Goal: Task Accomplishment & Management: Manage account settings

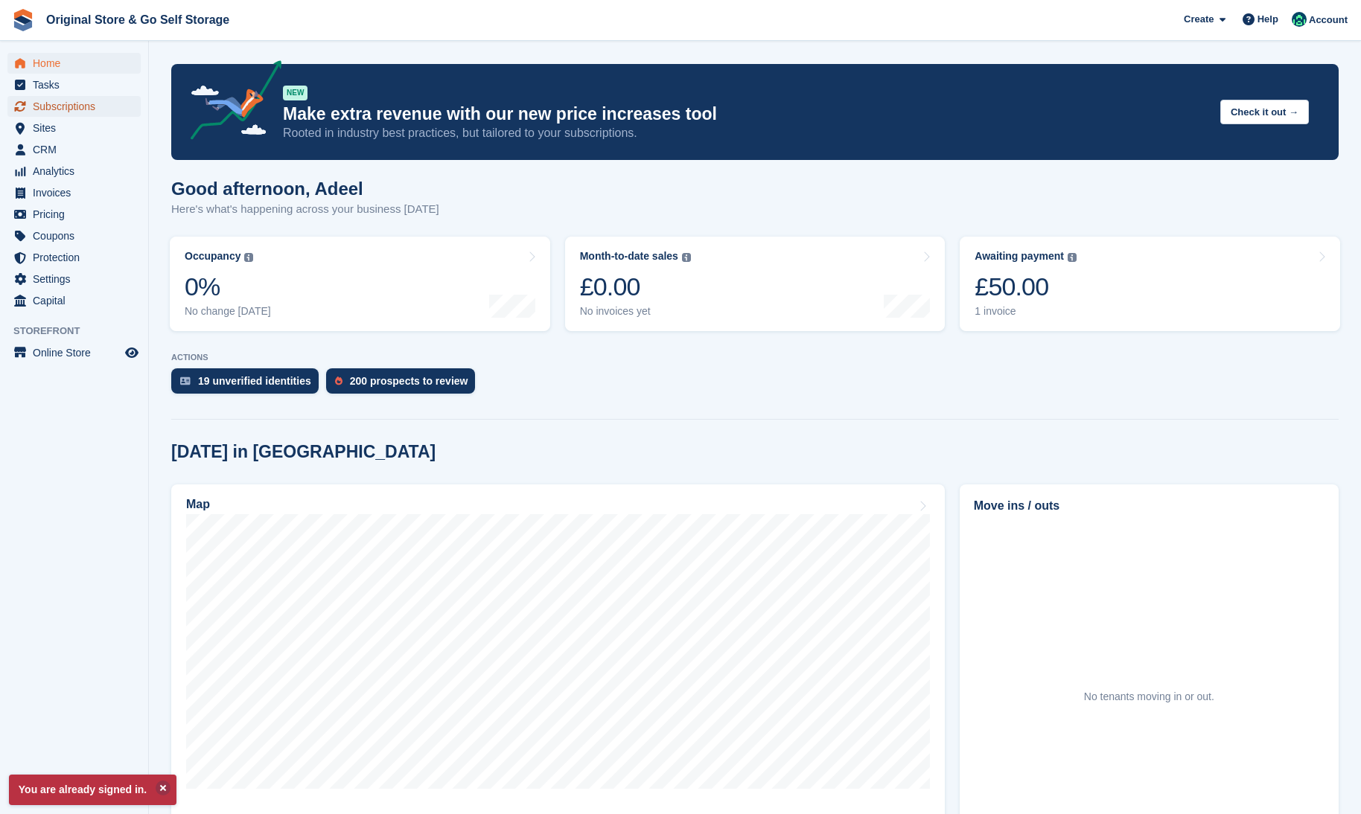
click at [63, 113] on span "Subscriptions" at bounding box center [77, 106] width 89 height 21
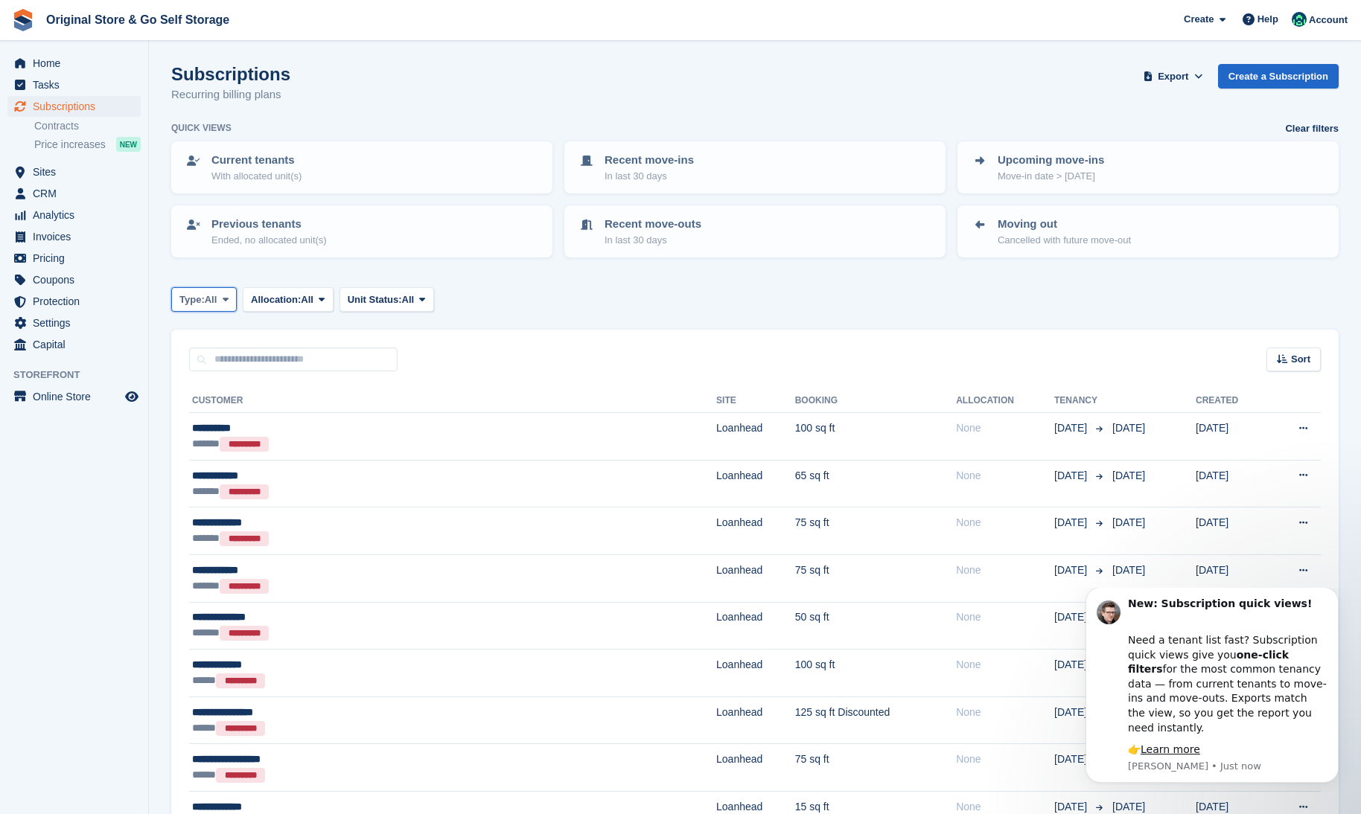
click at [220, 299] on button "Type: All" at bounding box center [204, 299] width 66 height 25
click at [227, 300] on icon at bounding box center [226, 300] width 6 height 10
click at [249, 300] on button "Allocation: All" at bounding box center [288, 299] width 91 height 25
click at [214, 301] on span "All" at bounding box center [211, 300] width 13 height 15
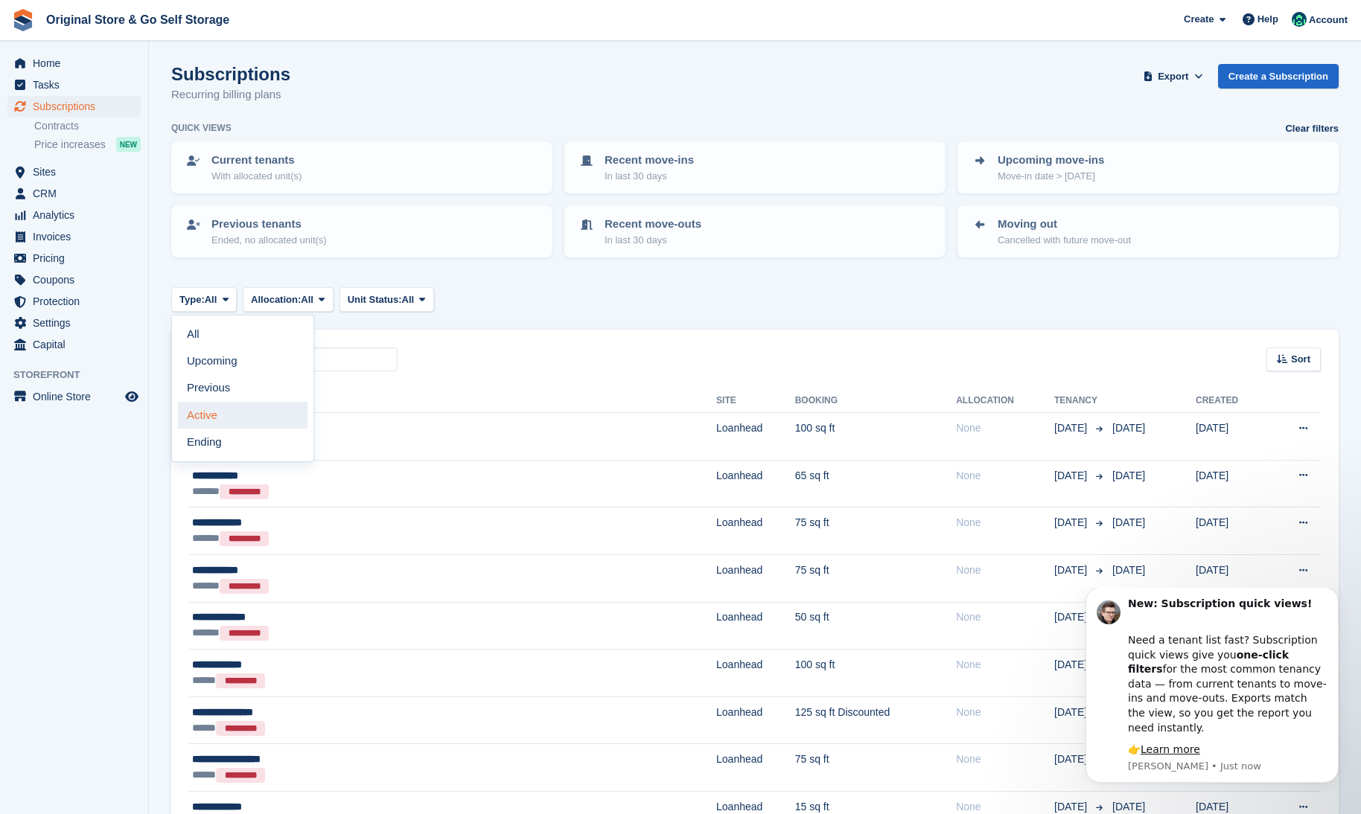
click at [227, 415] on link "Active" at bounding box center [243, 415] width 130 height 27
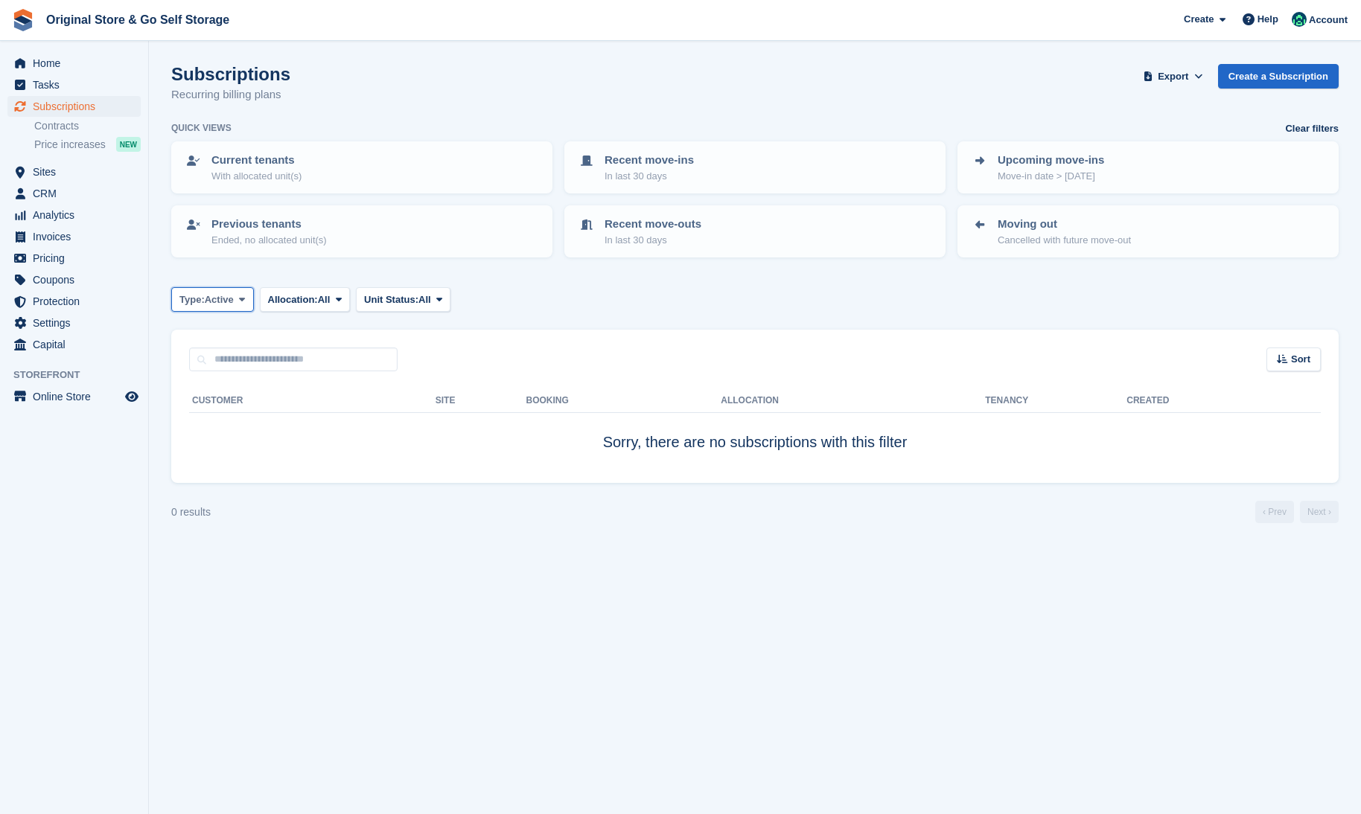
click at [236, 307] on button "Type: Active" at bounding box center [212, 299] width 83 height 25
click at [297, 305] on span "Allocation:" at bounding box center [293, 300] width 50 height 15
click at [298, 332] on link "All" at bounding box center [332, 335] width 130 height 27
click at [229, 296] on span "Active" at bounding box center [219, 300] width 29 height 15
click at [225, 389] on link "Previous" at bounding box center [243, 388] width 130 height 27
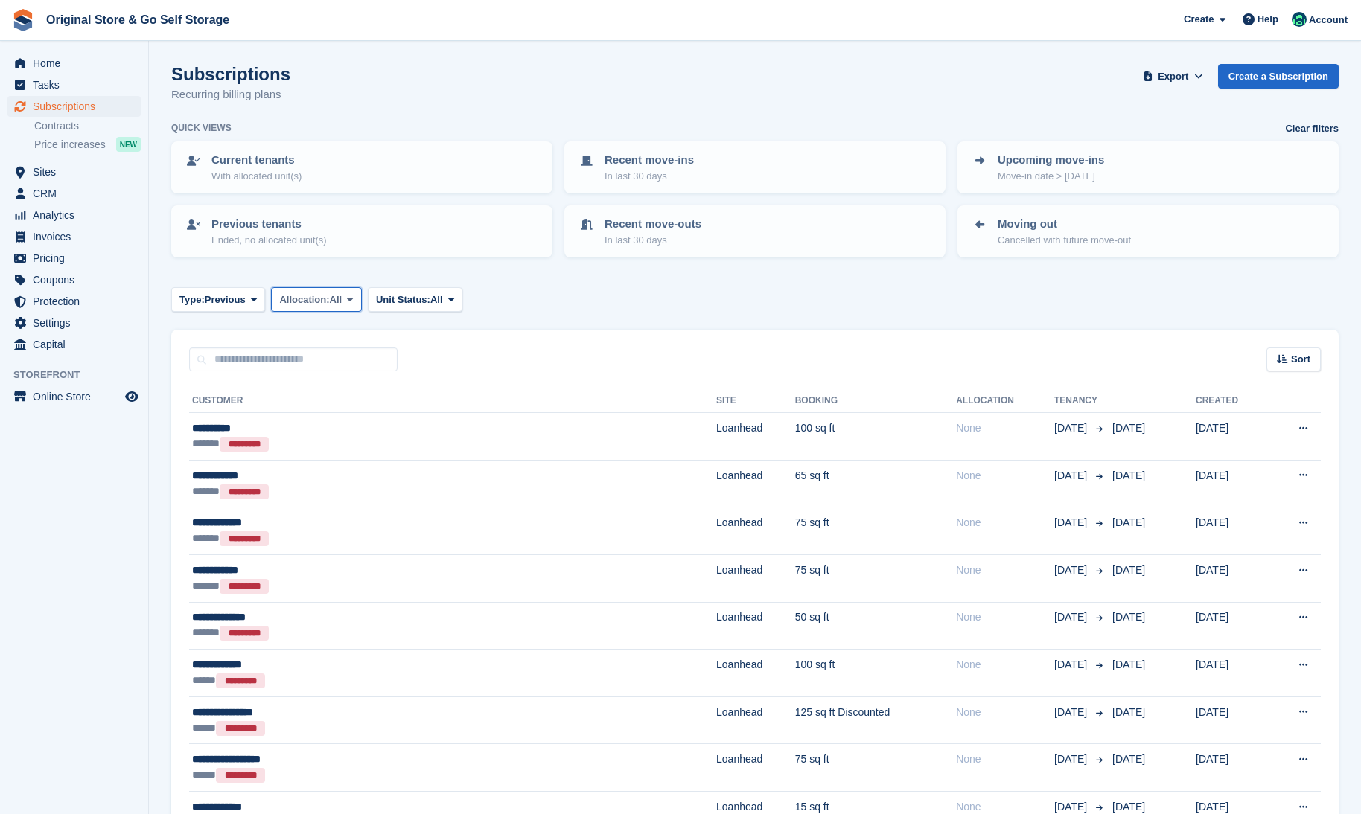
click at [346, 308] on button "Allocation: All" at bounding box center [316, 299] width 91 height 25
click at [389, 307] on button "Unit Status: All" at bounding box center [415, 299] width 95 height 25
click at [205, 301] on span "Type:" at bounding box center [191, 300] width 25 height 15
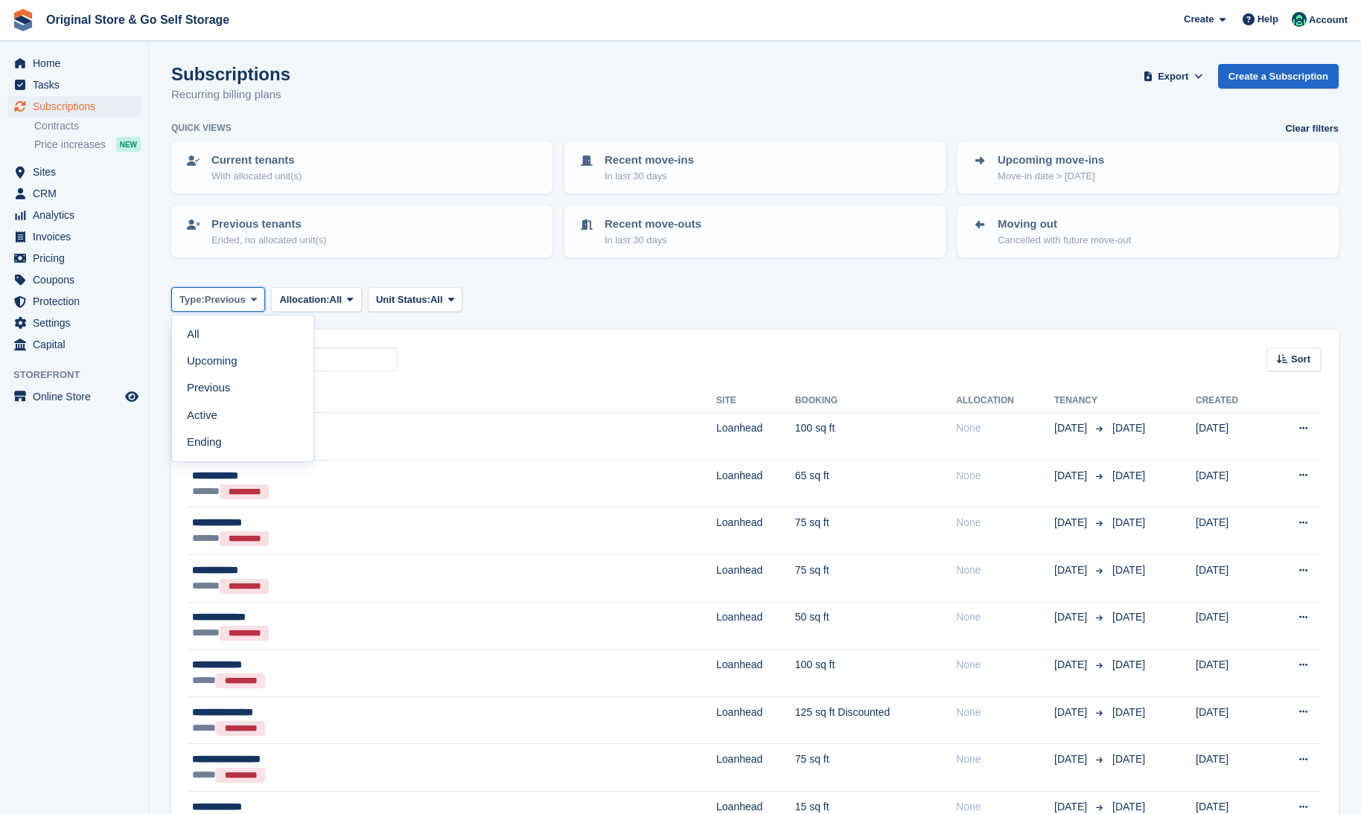
click at [205, 301] on span "Type:" at bounding box center [191, 300] width 25 height 15
click at [416, 303] on span "Unit Status:" at bounding box center [403, 300] width 54 height 15
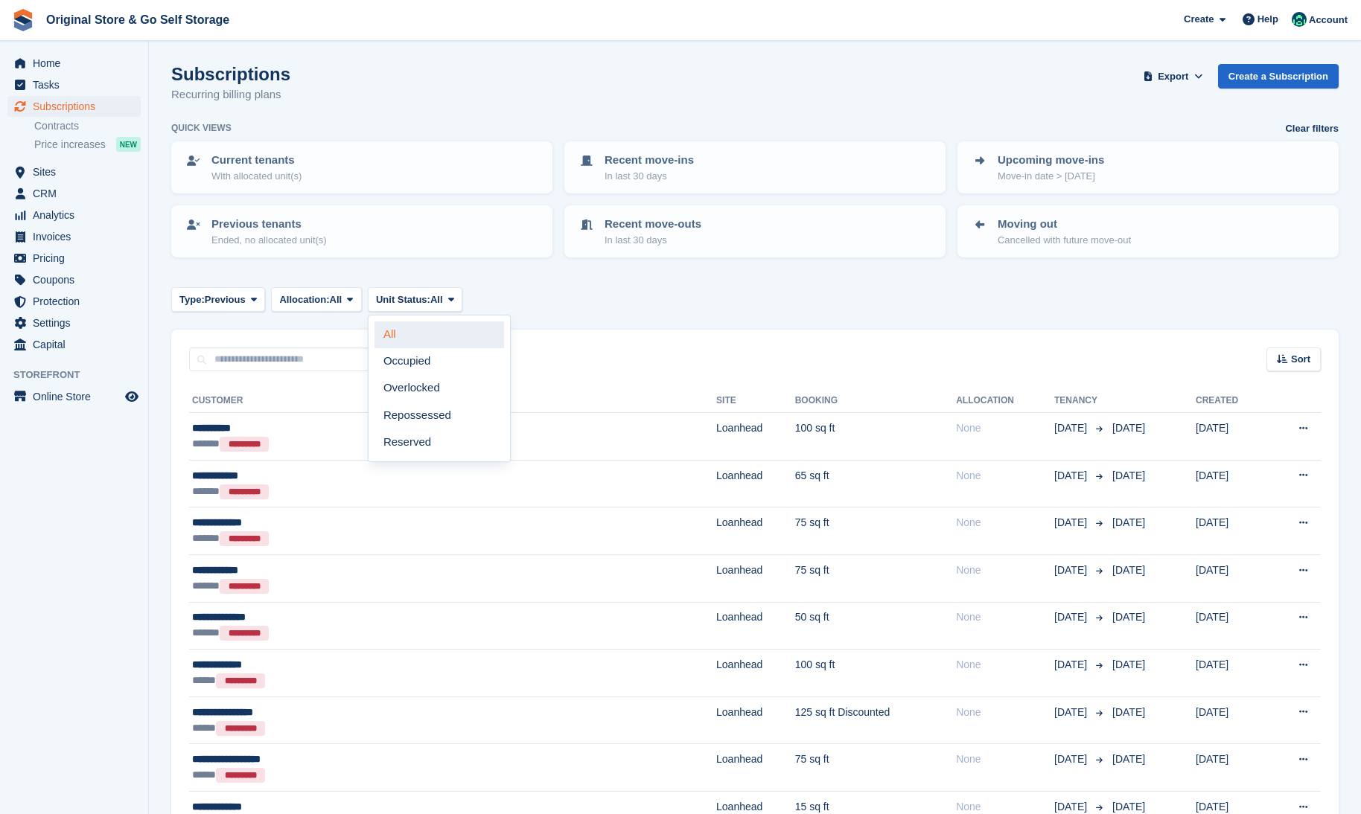
click at [413, 325] on link "All" at bounding box center [439, 335] width 130 height 27
click at [1308, 363] on span "Sort" at bounding box center [1300, 359] width 19 height 15
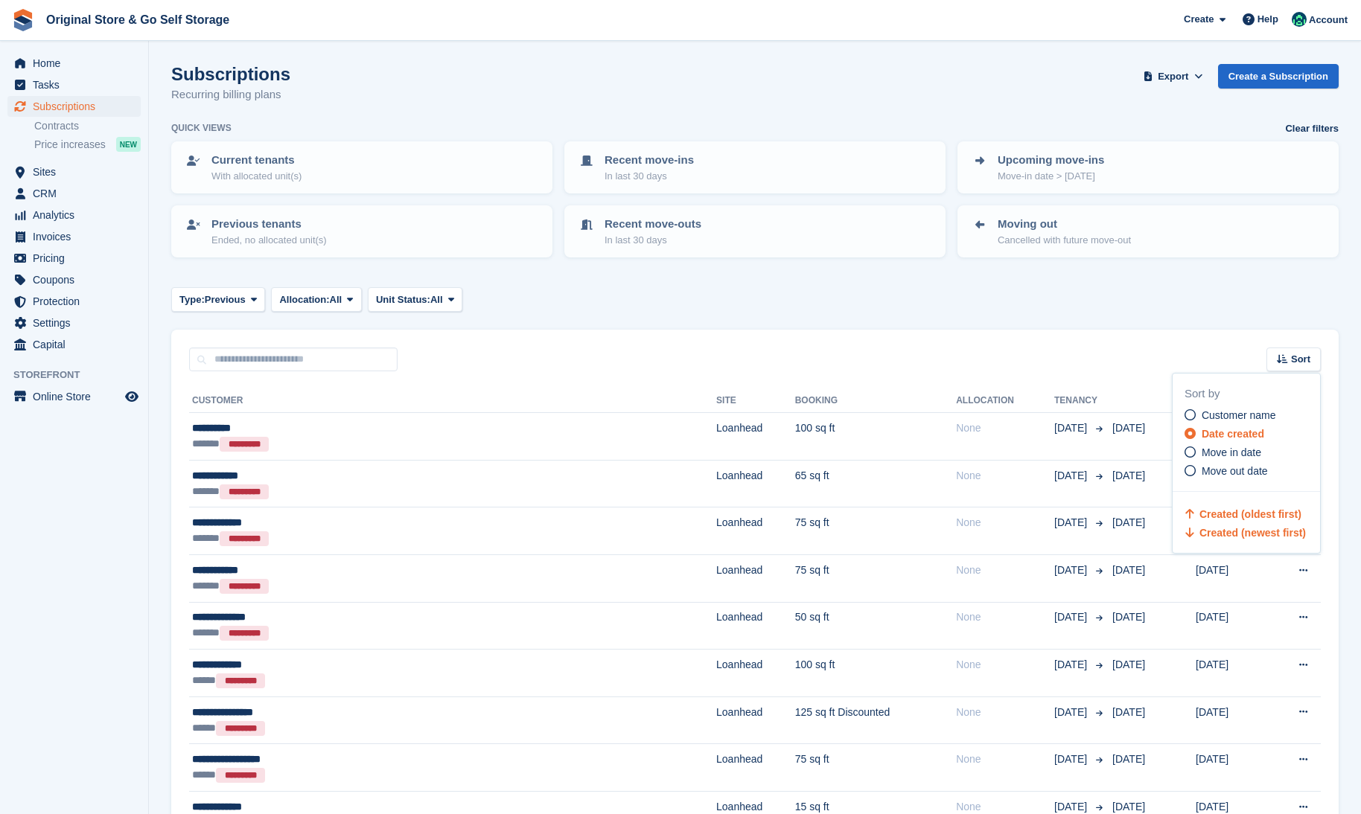
click at [1233, 511] on span "Created (oldest first)" at bounding box center [1250, 514] width 102 height 12
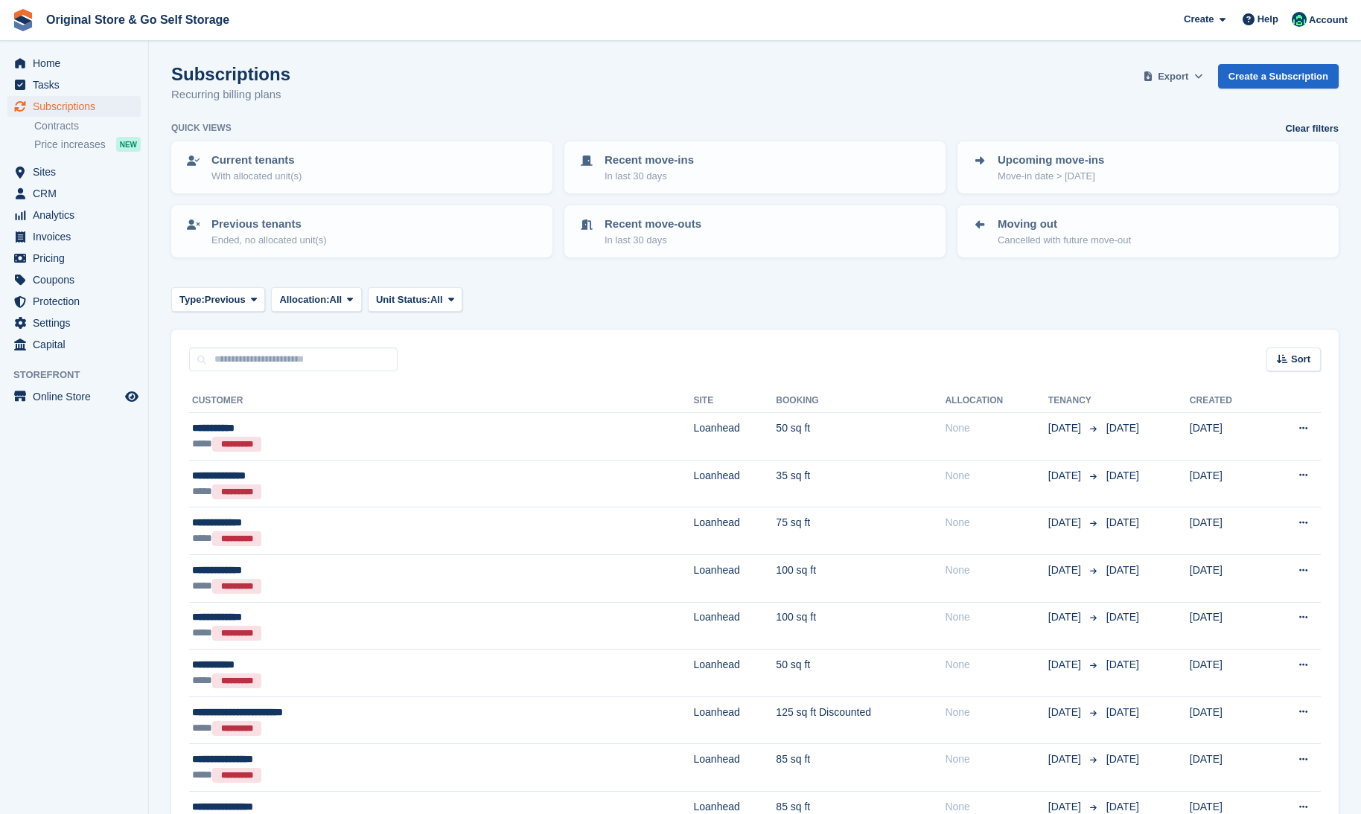
click at [1188, 83] on span "Export" at bounding box center [1173, 76] width 31 height 15
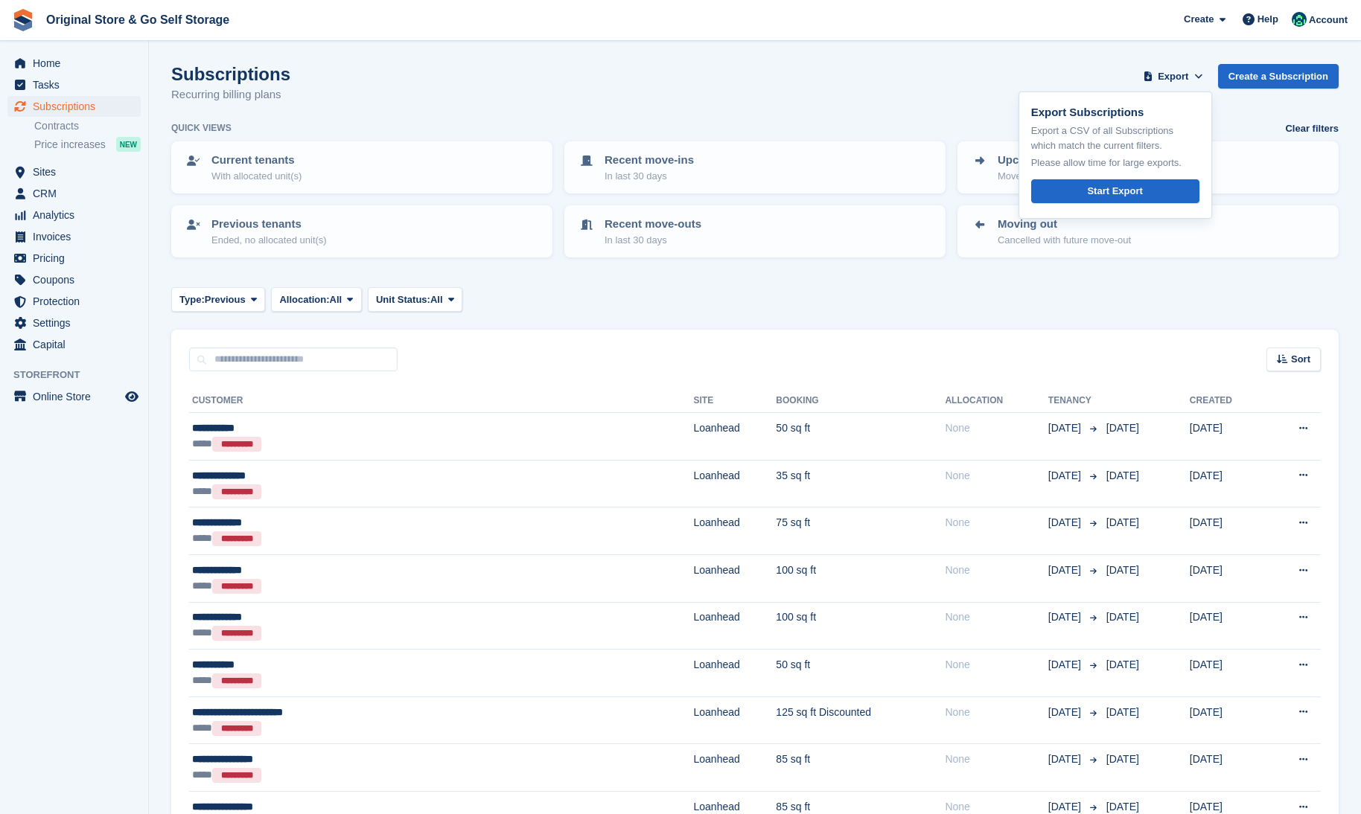
click at [977, 118] on div "Subscriptions Recurring billing plans Export Export Subscriptions Export a CSV …" at bounding box center [754, 92] width 1167 height 57
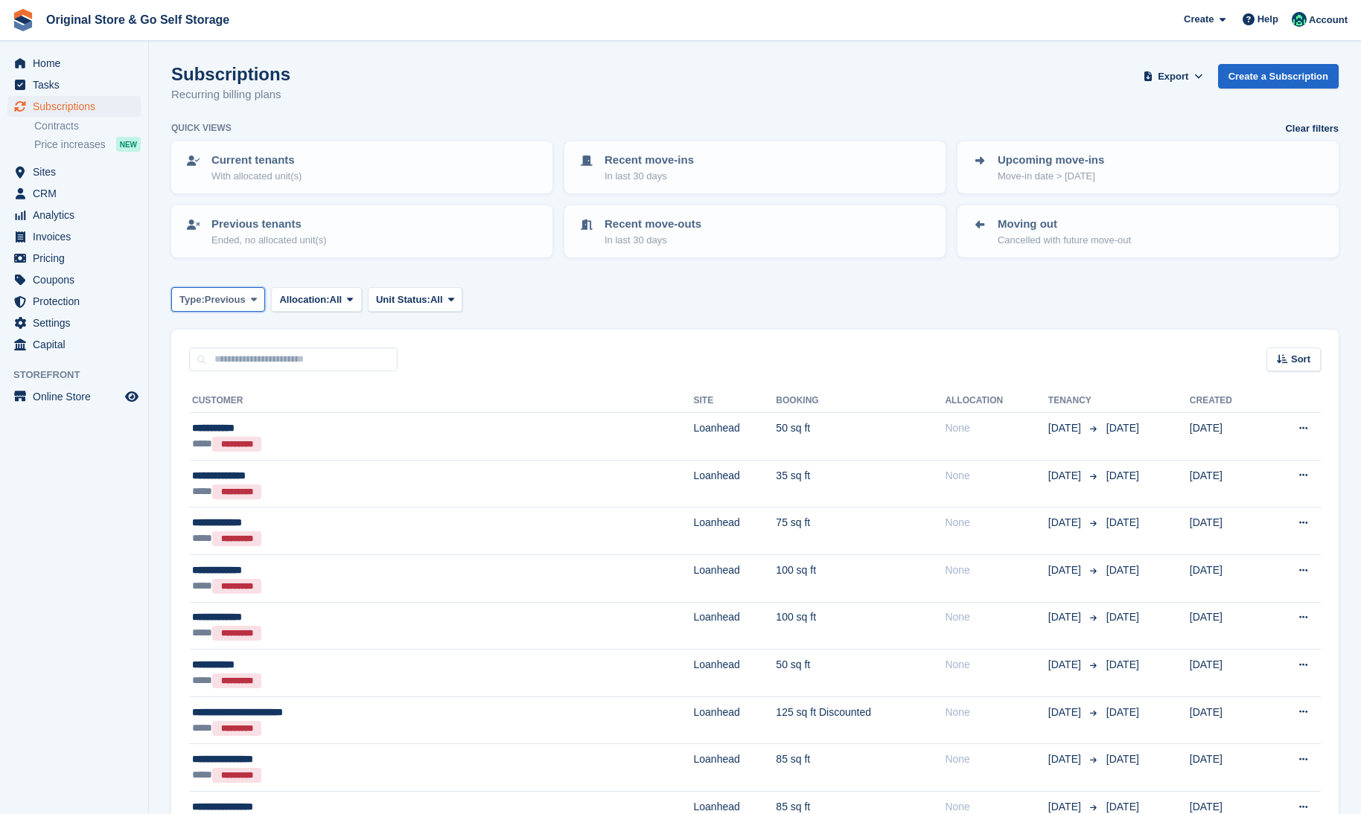
click at [246, 297] on button "Type: Previous" at bounding box center [218, 299] width 94 height 25
click at [242, 331] on link "All" at bounding box center [243, 335] width 130 height 27
click at [325, 302] on icon at bounding box center [322, 300] width 6 height 10
click at [377, 301] on span "Unit Status:" at bounding box center [375, 300] width 54 height 15
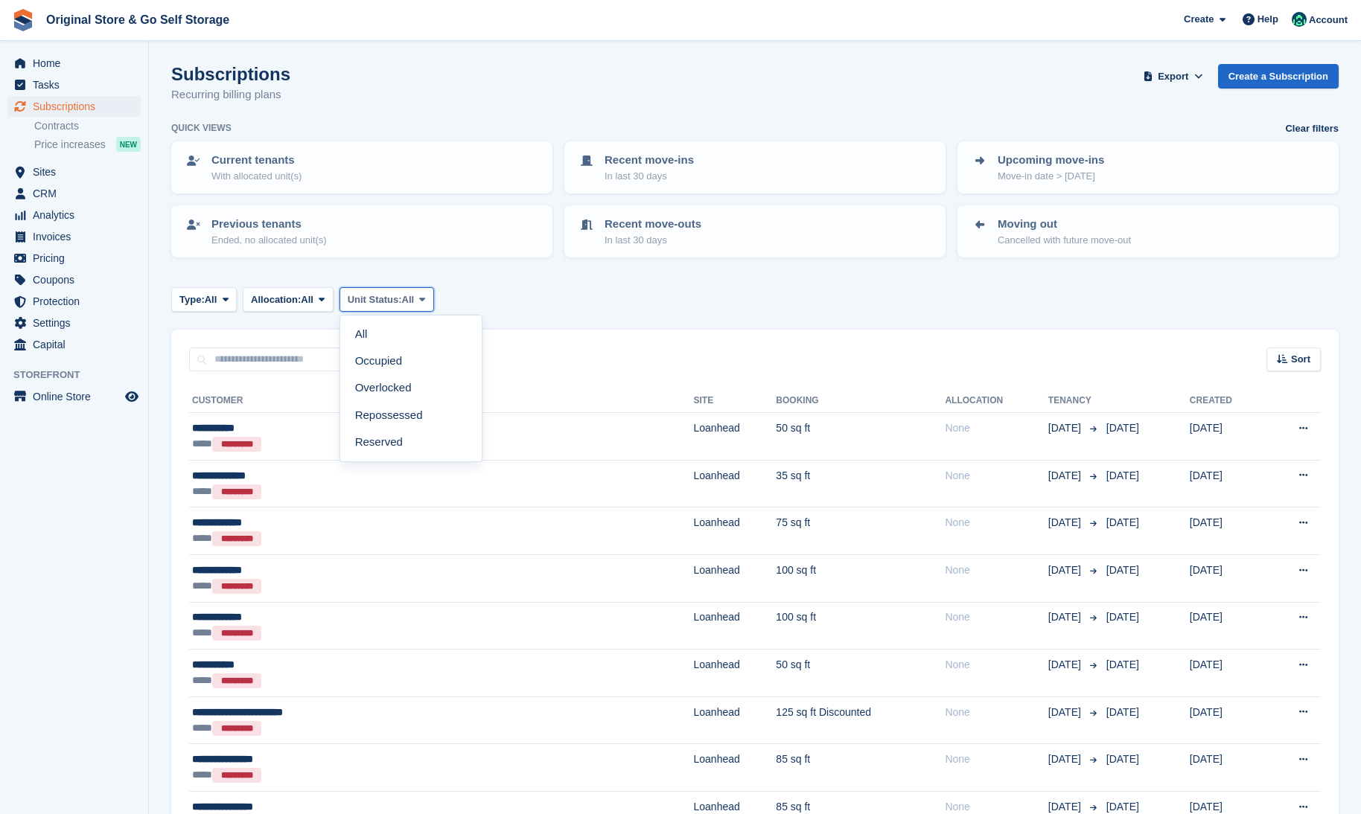
click at [377, 301] on span "Unit Status:" at bounding box center [375, 300] width 54 height 15
click at [1197, 83] on span at bounding box center [1198, 76] width 15 height 15
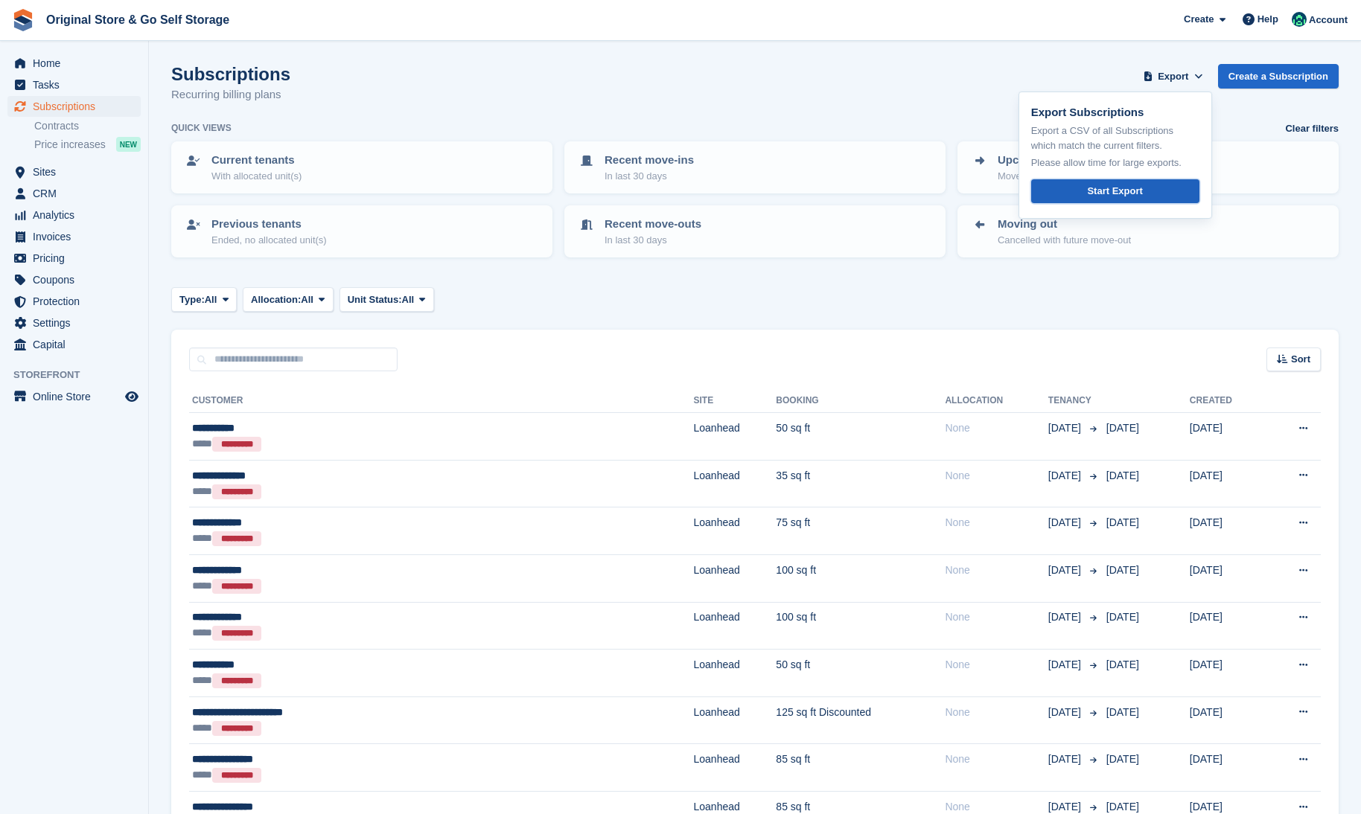
click at [1125, 193] on div "Start Export" at bounding box center [1114, 191] width 55 height 15
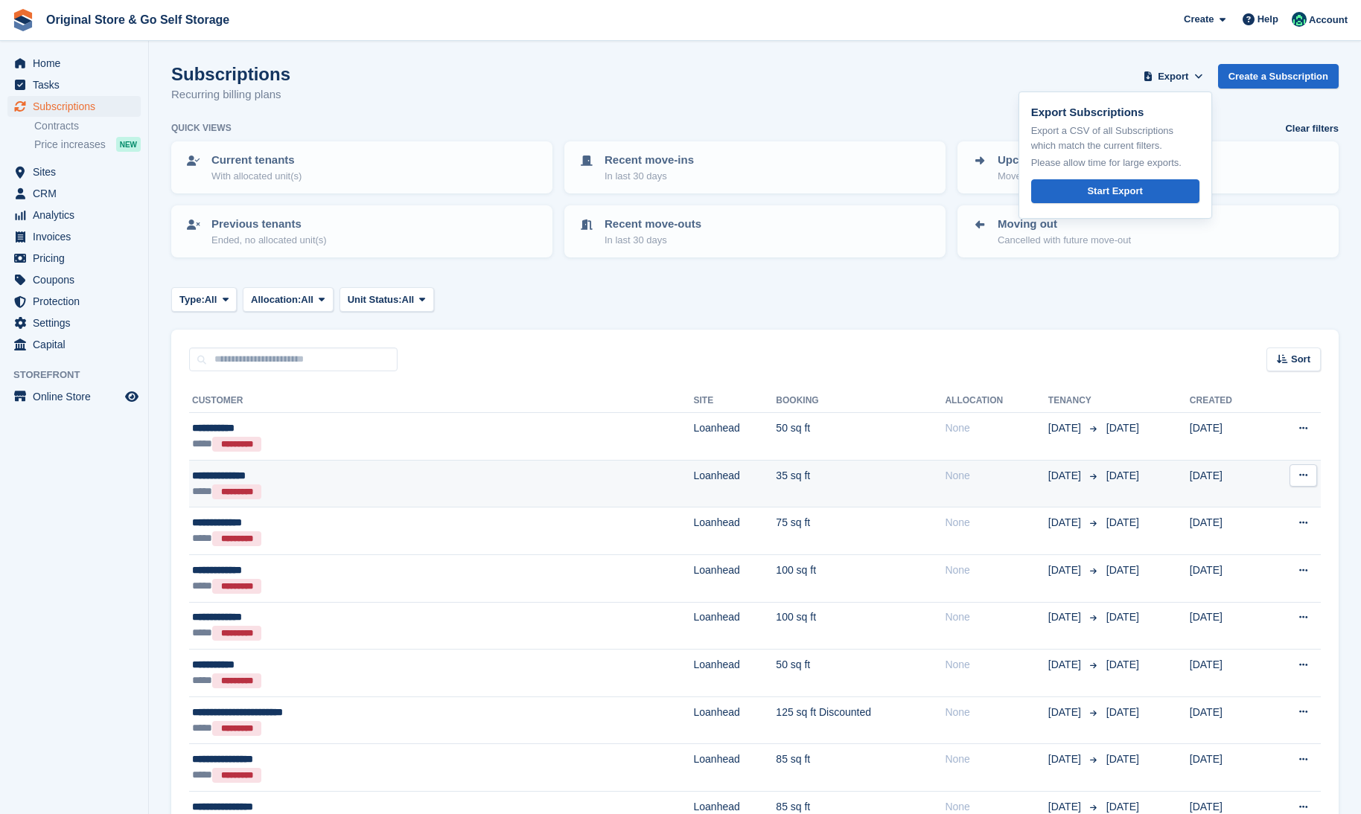
click at [368, 489] on div "**** *********" at bounding box center [332, 492] width 281 height 16
